Goal: Information Seeking & Learning: Learn about a topic

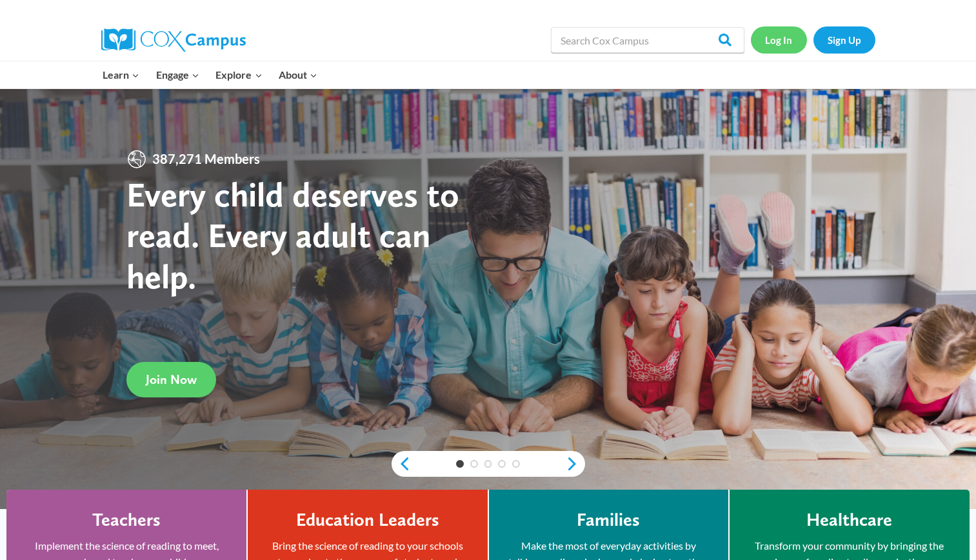
click at [793, 39] on link "Log In" at bounding box center [779, 39] width 56 height 26
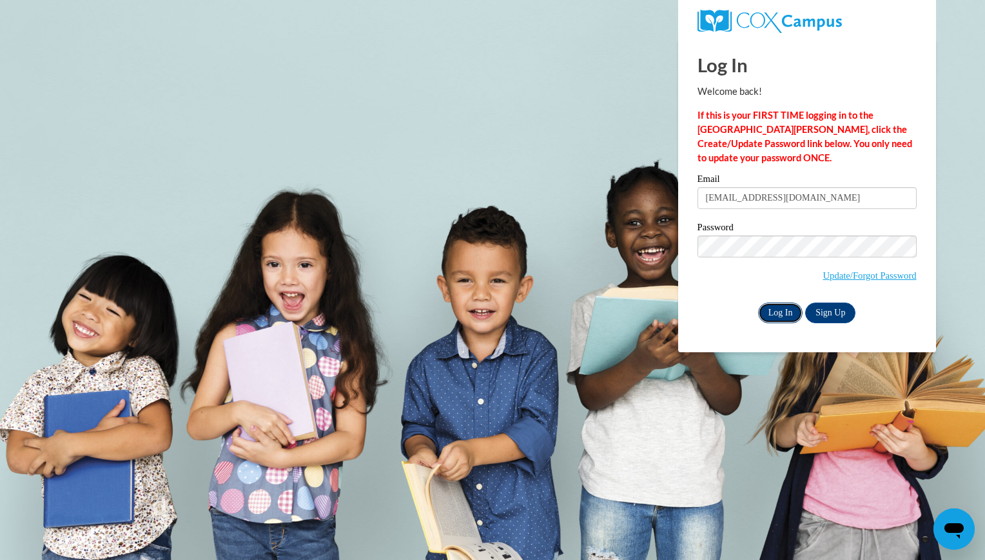
click at [776, 313] on input "Log In" at bounding box center [780, 312] width 45 height 21
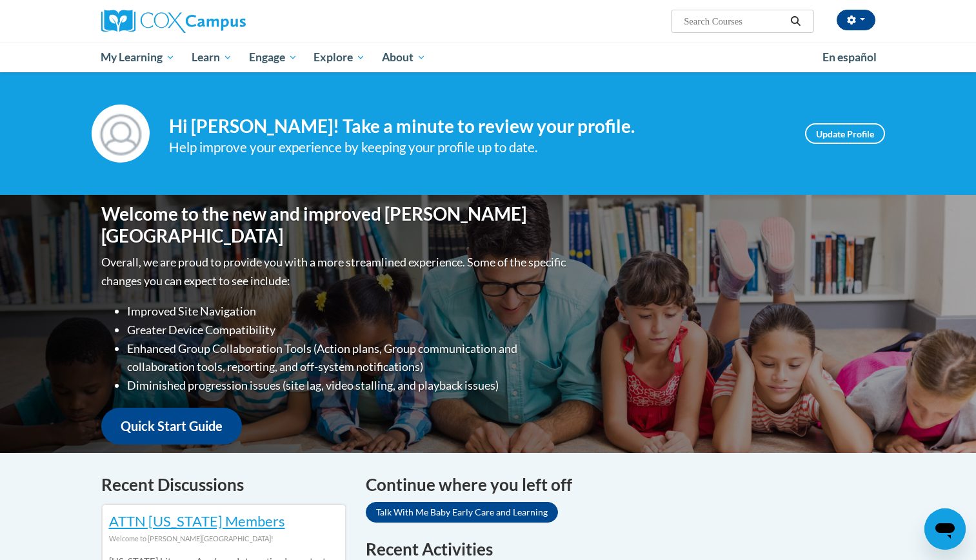
scroll to position [489, 0]
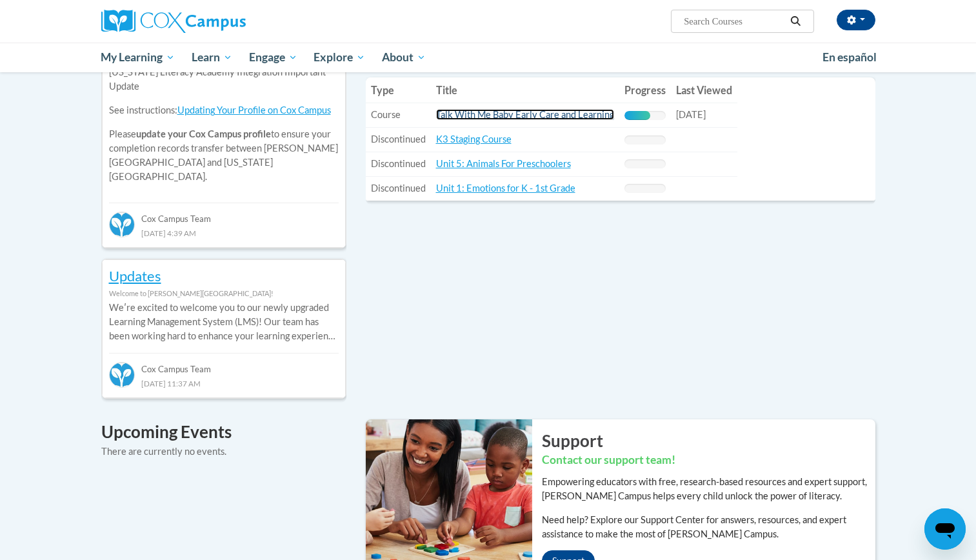
click at [577, 117] on link "Talk With Me Baby Early Care and Learning" at bounding box center [525, 114] width 178 height 11
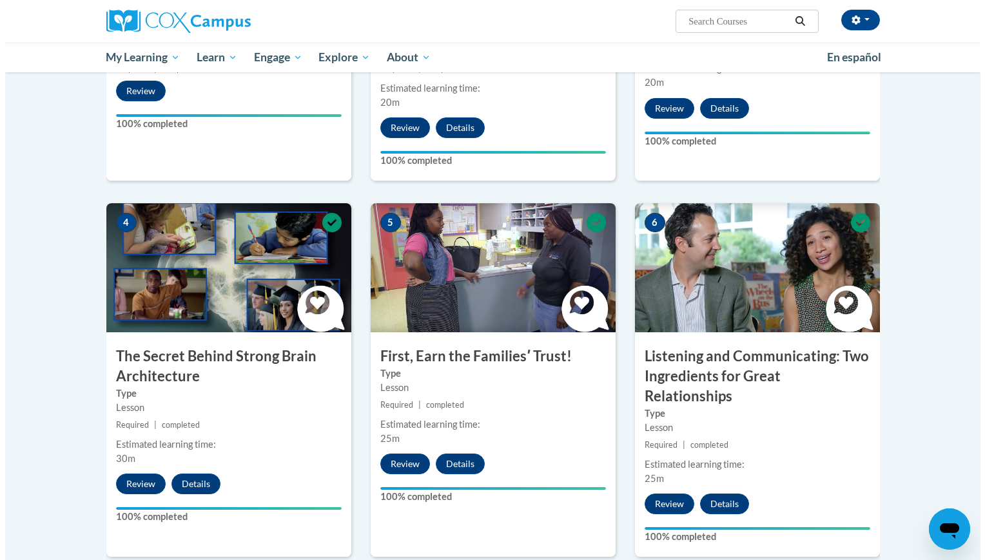
scroll to position [979, 0]
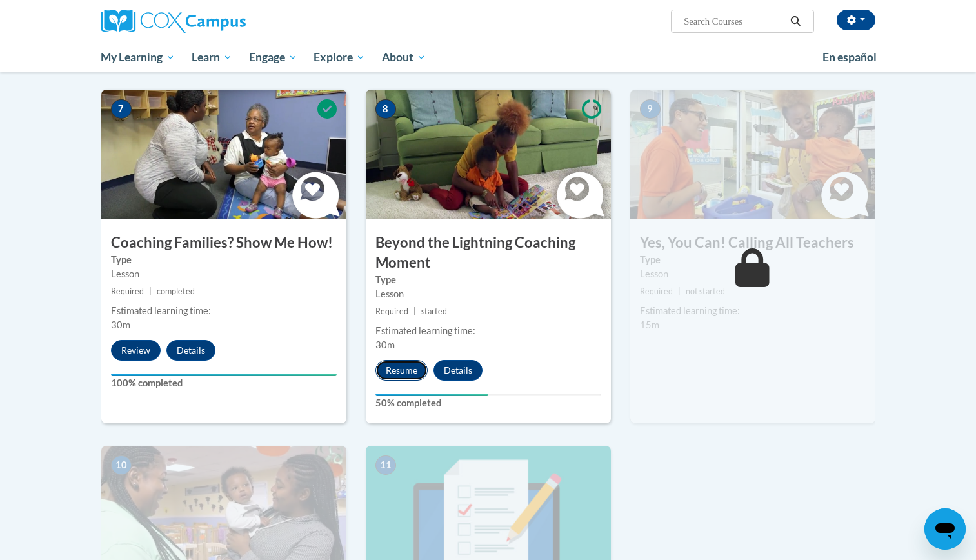
click at [392, 360] on button "Resume" at bounding box center [401, 370] width 52 height 21
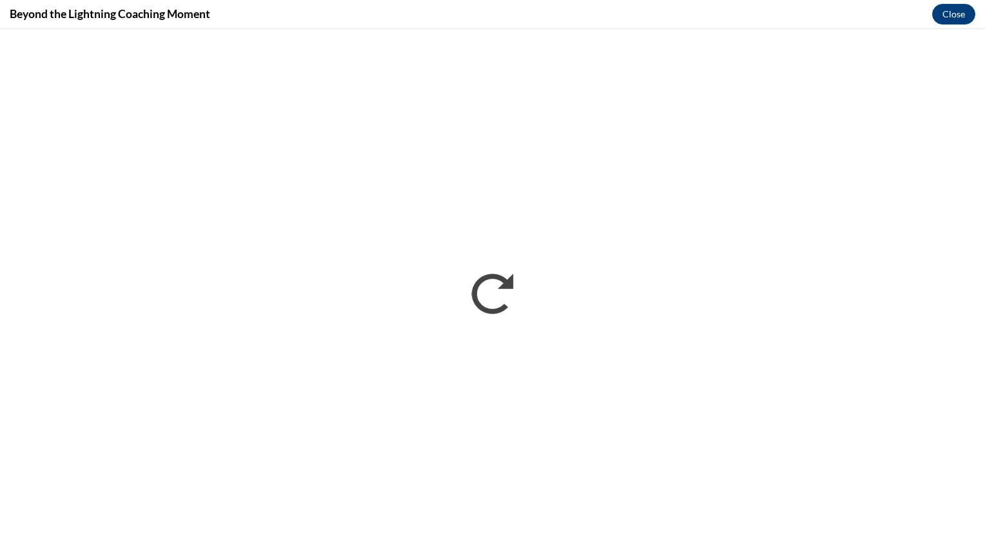
scroll to position [0, 0]
